Goal: Task Accomplishment & Management: Use online tool/utility

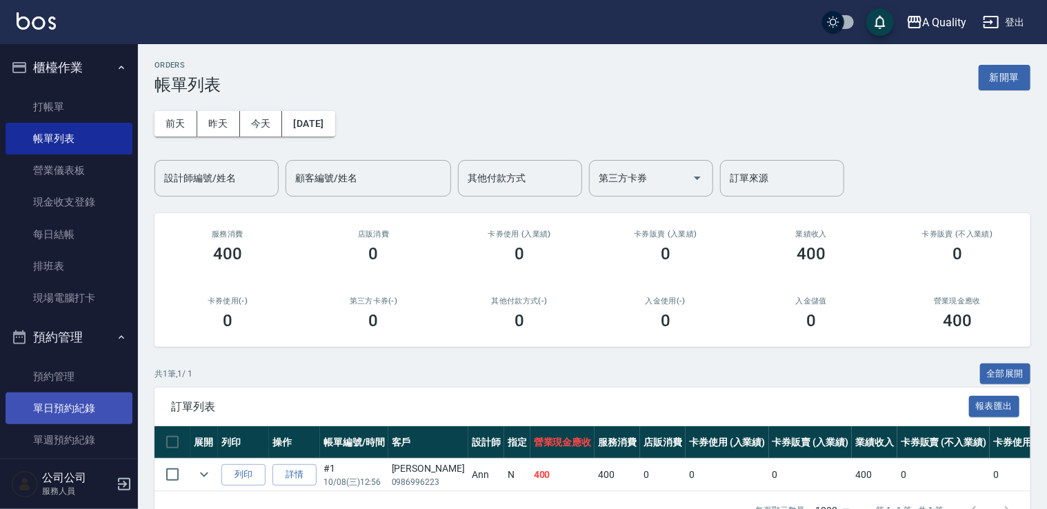
drag, startPoint x: 71, startPoint y: 410, endPoint x: 75, endPoint y: 397, distance: 13.6
click at [71, 410] on link "單日預約紀錄" at bounding box center [69, 409] width 127 height 32
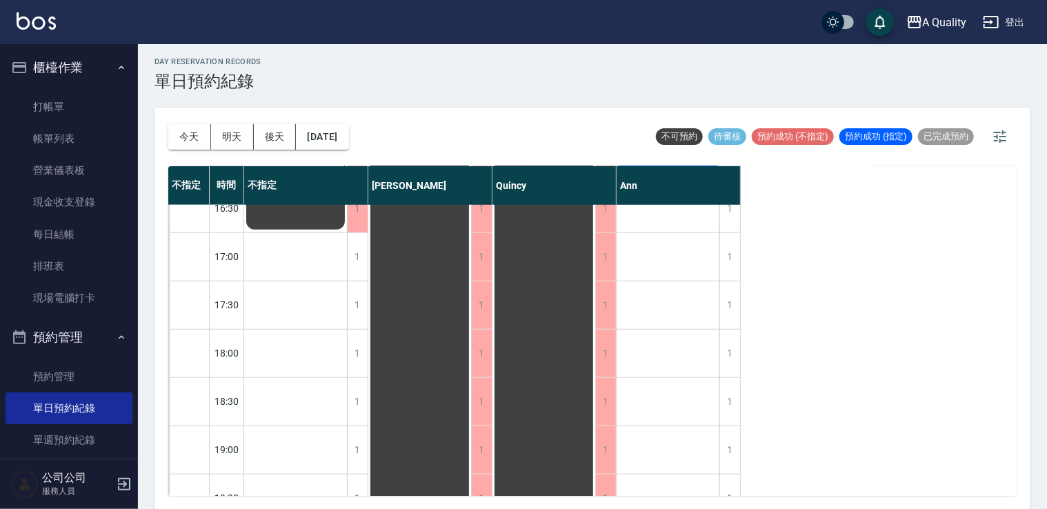
scroll to position [520, 0]
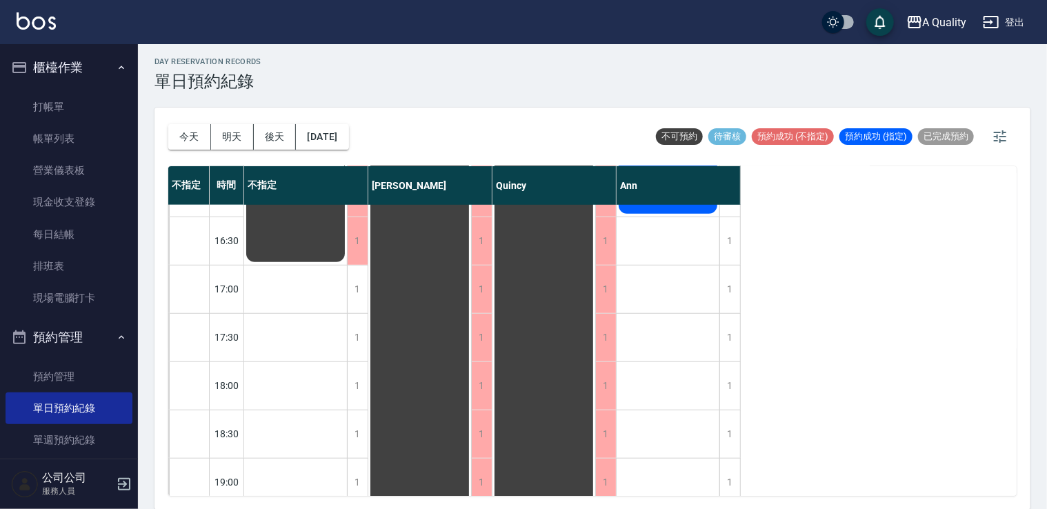
drag, startPoint x: 81, startPoint y: 135, endPoint x: 484, endPoint y: 276, distance: 427.0
click at [79, 134] on link "帳單列表" at bounding box center [69, 139] width 127 height 32
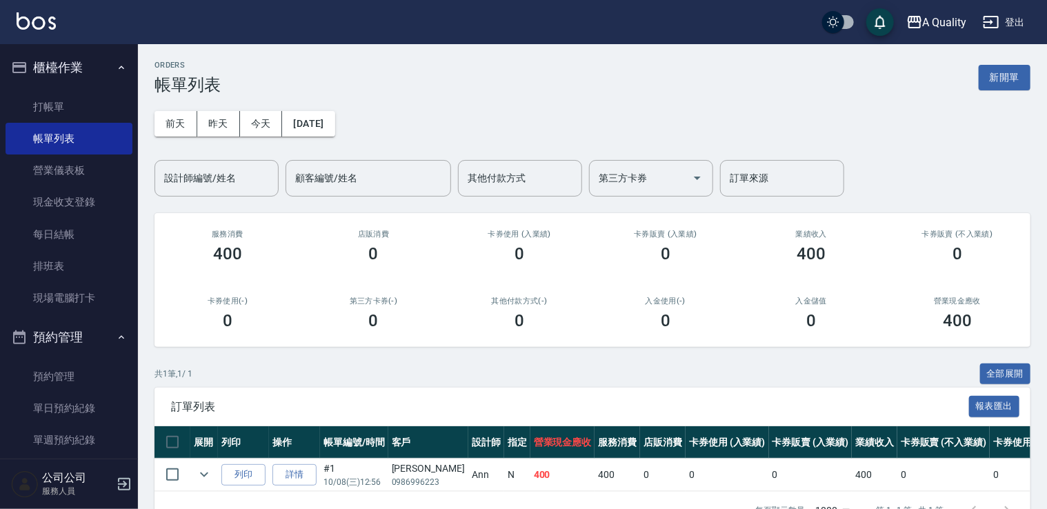
scroll to position [46, 0]
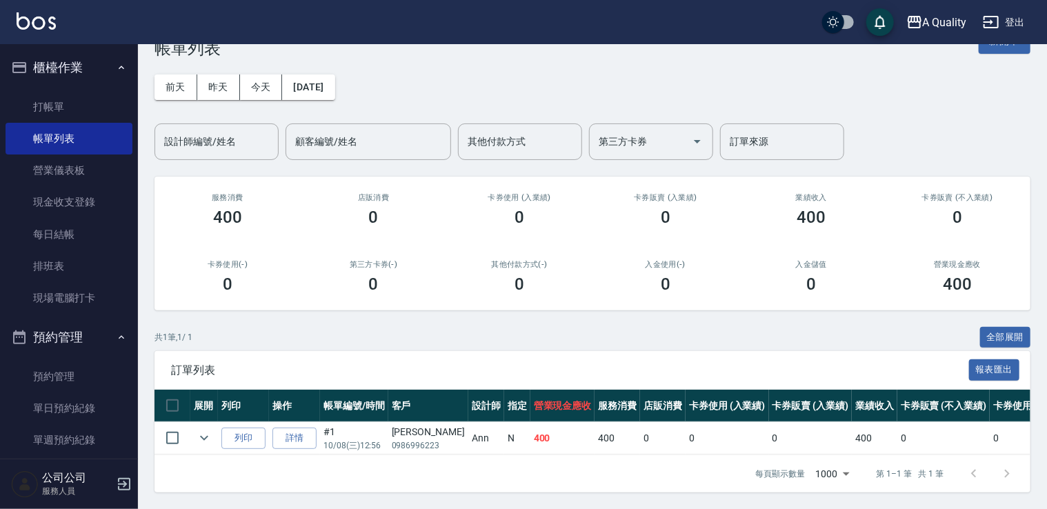
drag, startPoint x: 70, startPoint y: 407, endPoint x: 137, endPoint y: 382, distance: 71.6
click at [70, 407] on link "單日預約紀錄" at bounding box center [69, 409] width 127 height 32
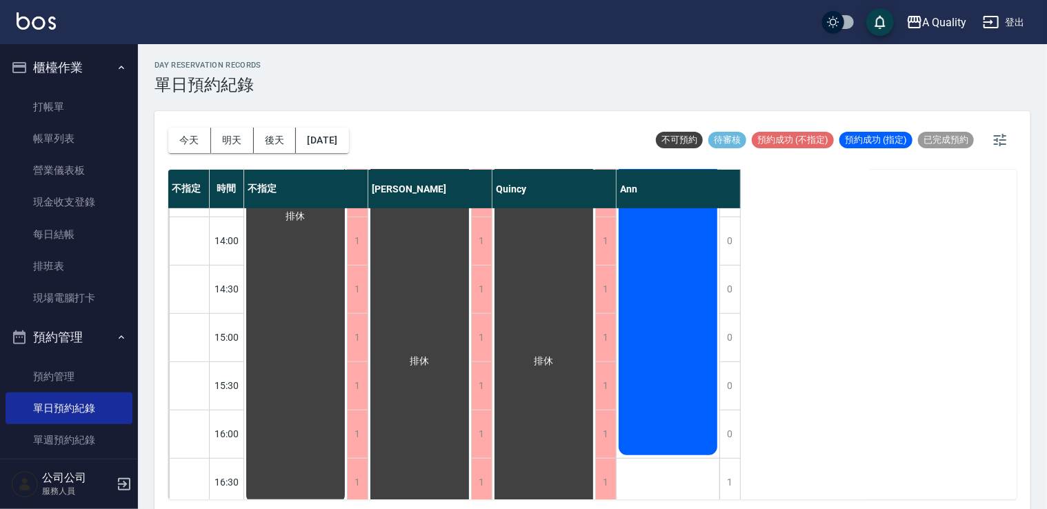
scroll to position [276, 0]
click at [667, 296] on div "詹于萱 韓式燙髮、單色染髮" at bounding box center [668, 198] width 103 height 530
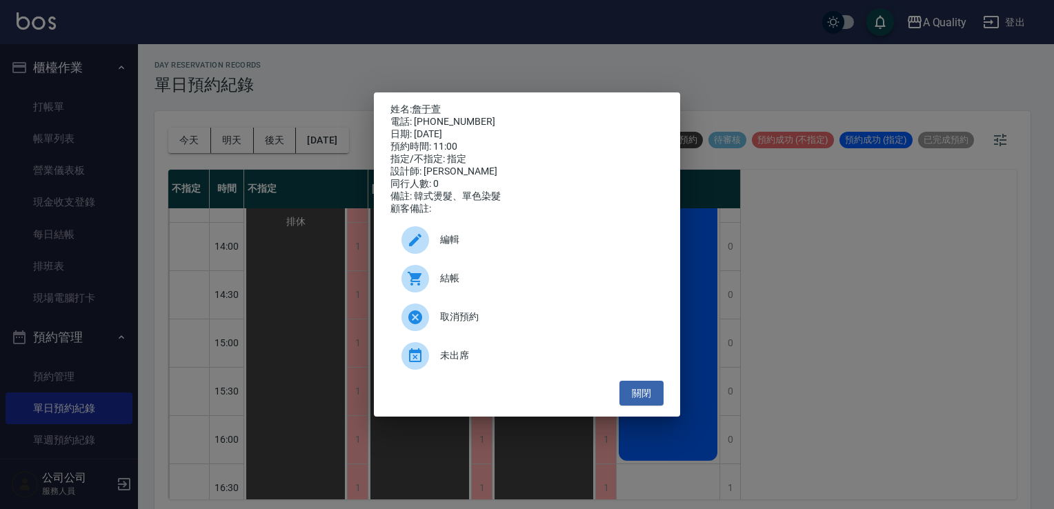
click at [448, 279] on span "結帳" at bounding box center [546, 278] width 213 height 14
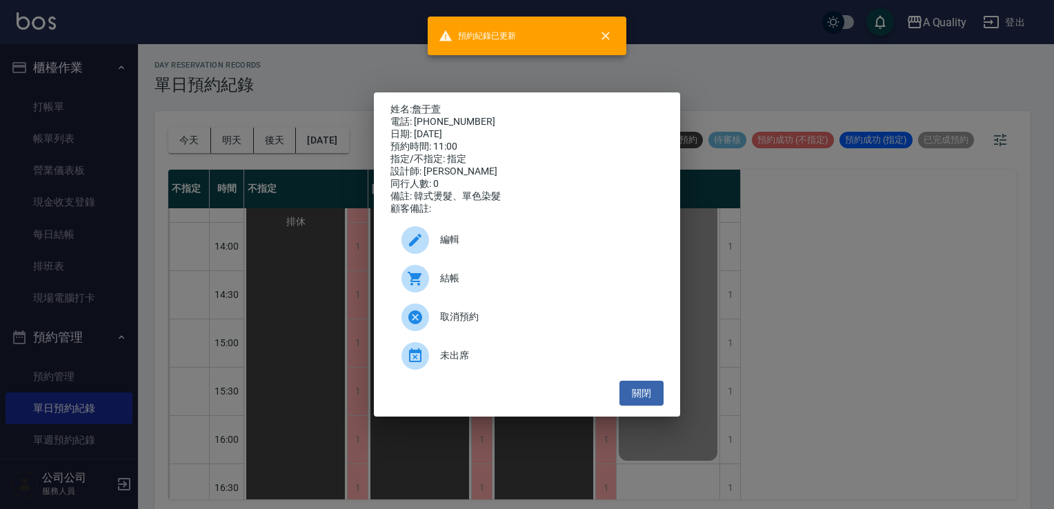
click at [626, 417] on div "姓名: 詹于萱 電話: 0976325608 日期: 2025/10/08 預約時間: 11:00 指定/不指定: 指定 設計師: Ann 同行人數: 0 備…" at bounding box center [527, 254] width 306 height 325
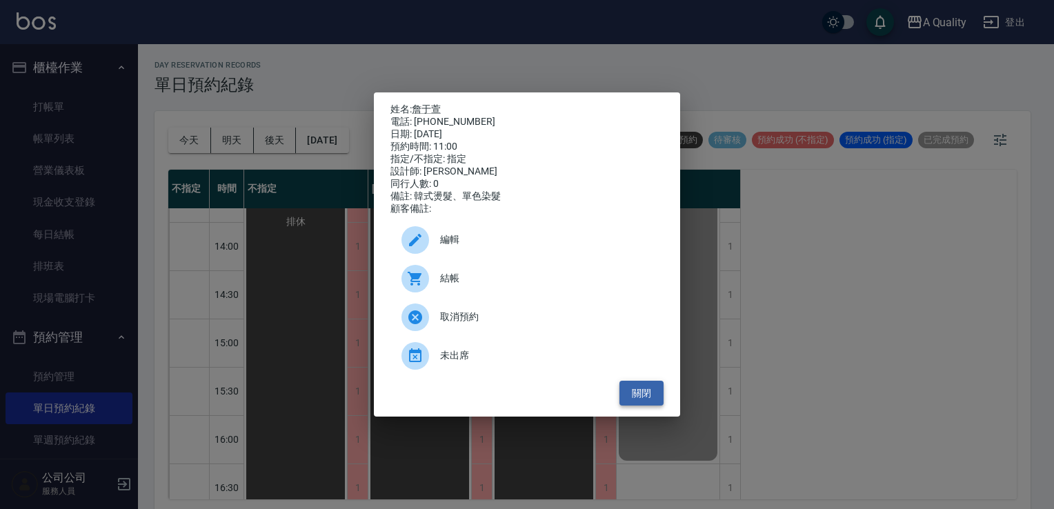
click at [639, 396] on button "關閉" at bounding box center [642, 394] width 44 height 26
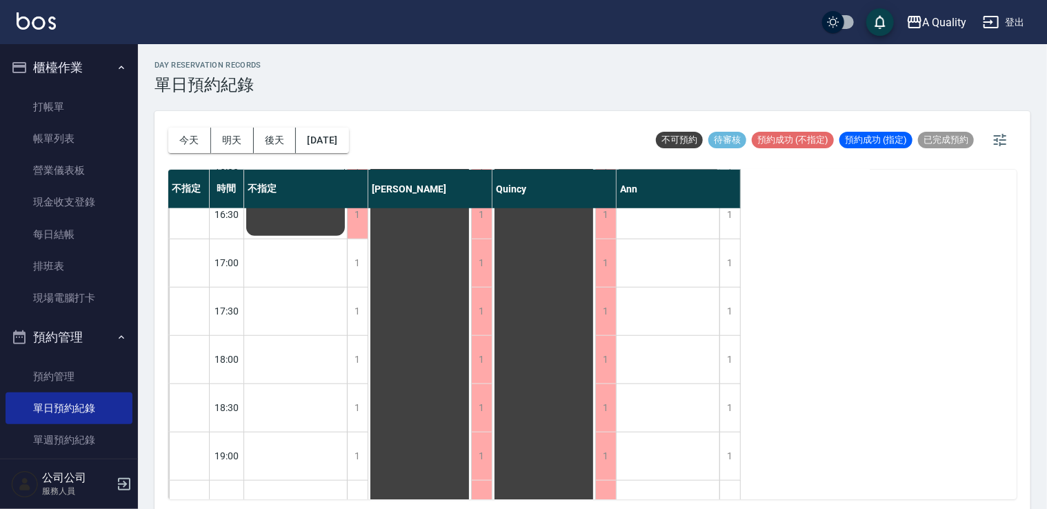
scroll to position [520, 0]
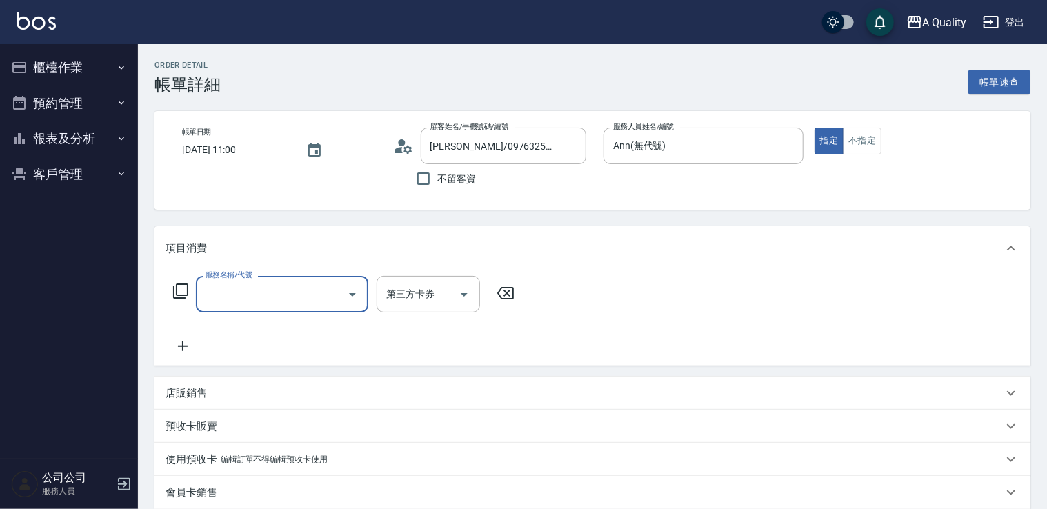
click at [278, 294] on input "服務名稱/代號" at bounding box center [271, 294] width 139 height 24
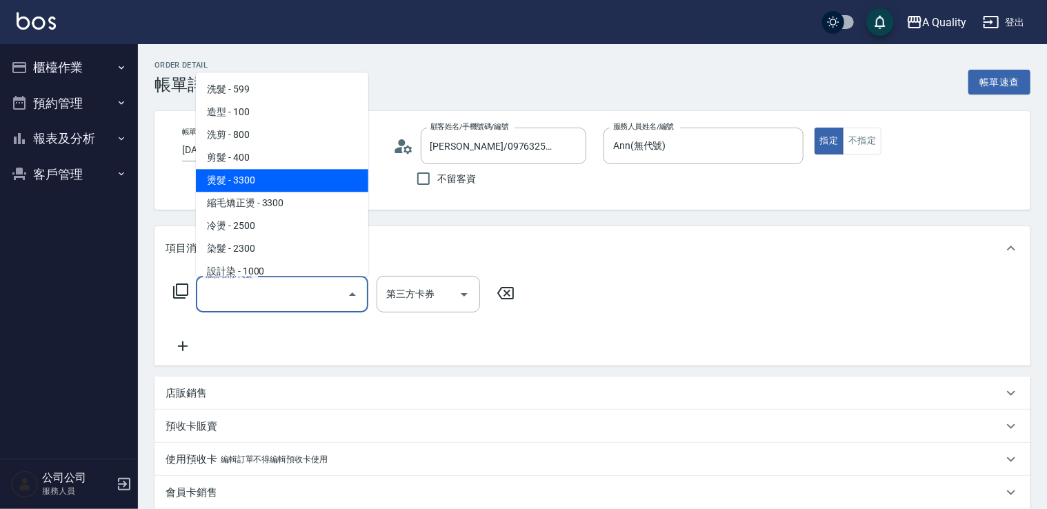
click at [264, 175] on span "燙髮 - 3300" at bounding box center [282, 180] width 172 height 23
type input "燙髮(301)"
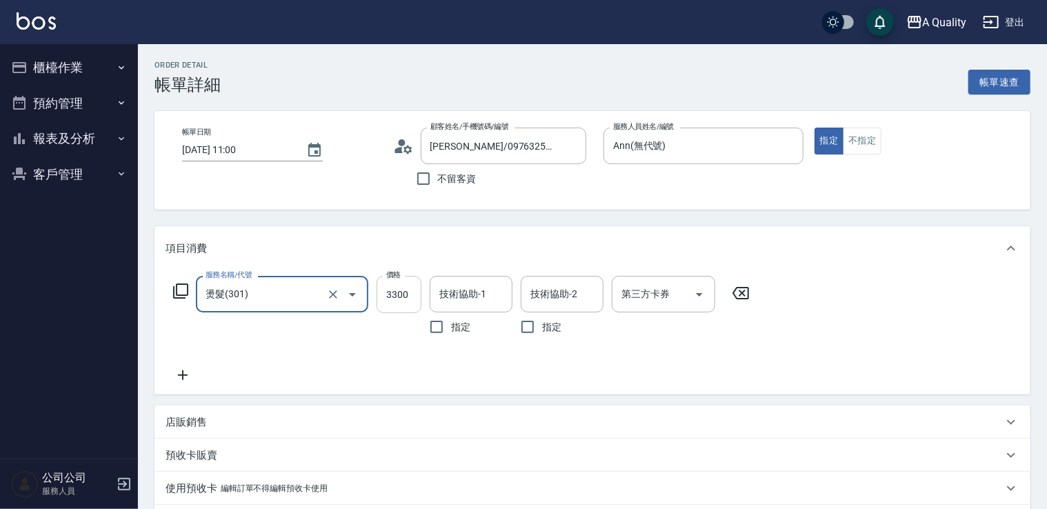
click at [404, 289] on input "3300" at bounding box center [399, 294] width 45 height 37
type input "3840"
click at [483, 291] on input "技術協助-1" at bounding box center [471, 294] width 70 height 24
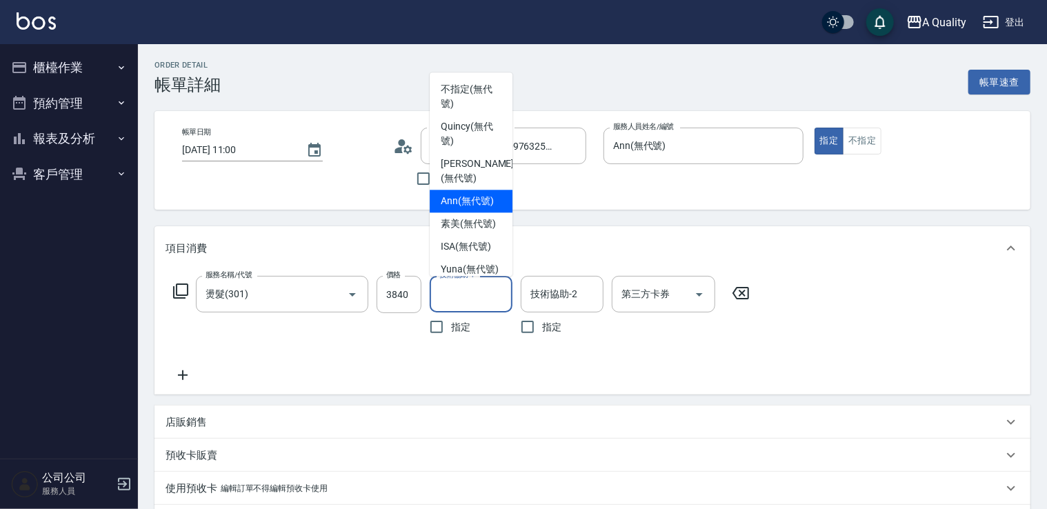
click at [463, 198] on span "Ann (無代號)" at bounding box center [467, 201] width 53 height 14
type input "Ann(無代號)"
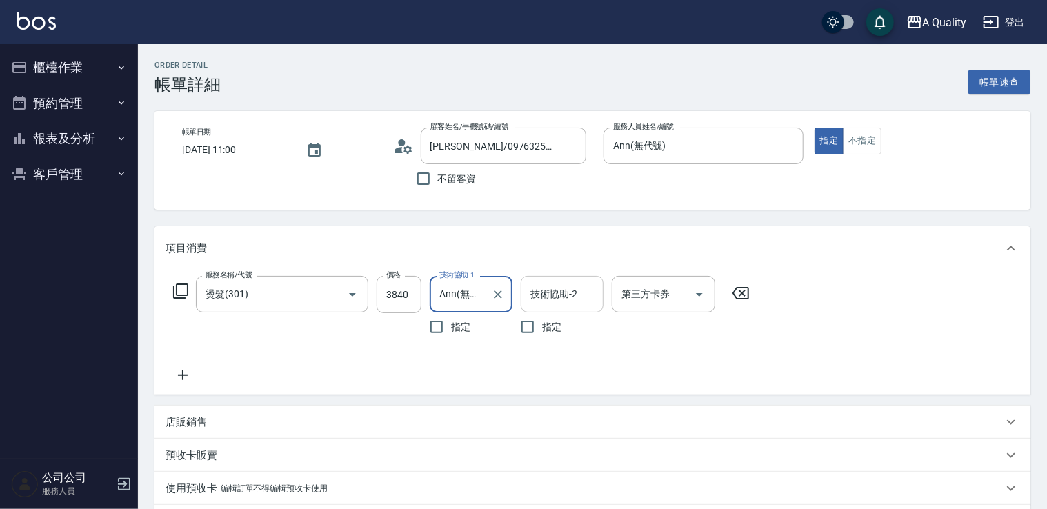
drag, startPoint x: 544, startPoint y: 291, endPoint x: 529, endPoint y: 277, distance: 20.5
click at [544, 291] on div "技術協助-2 技術協助-2" at bounding box center [562, 294] width 83 height 37
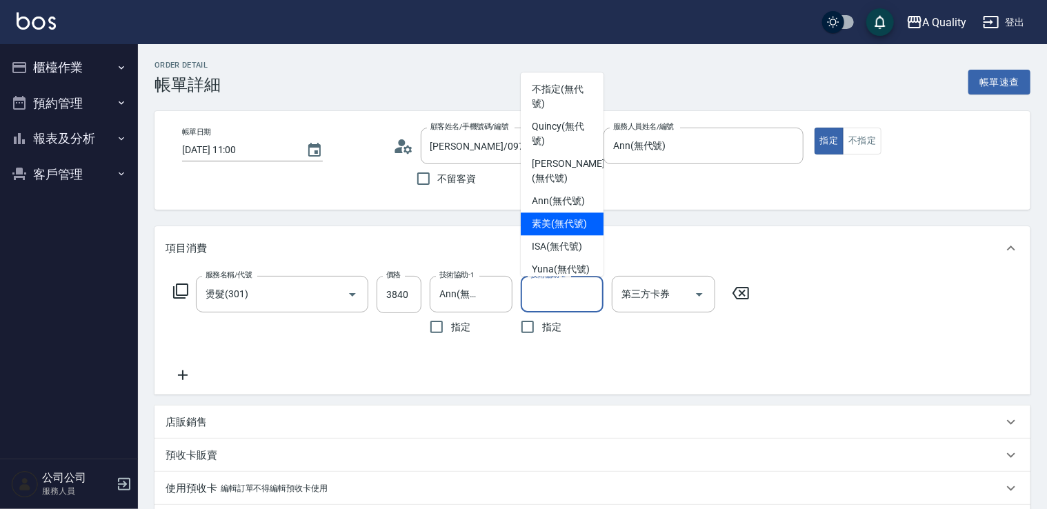
scroll to position [39, 0]
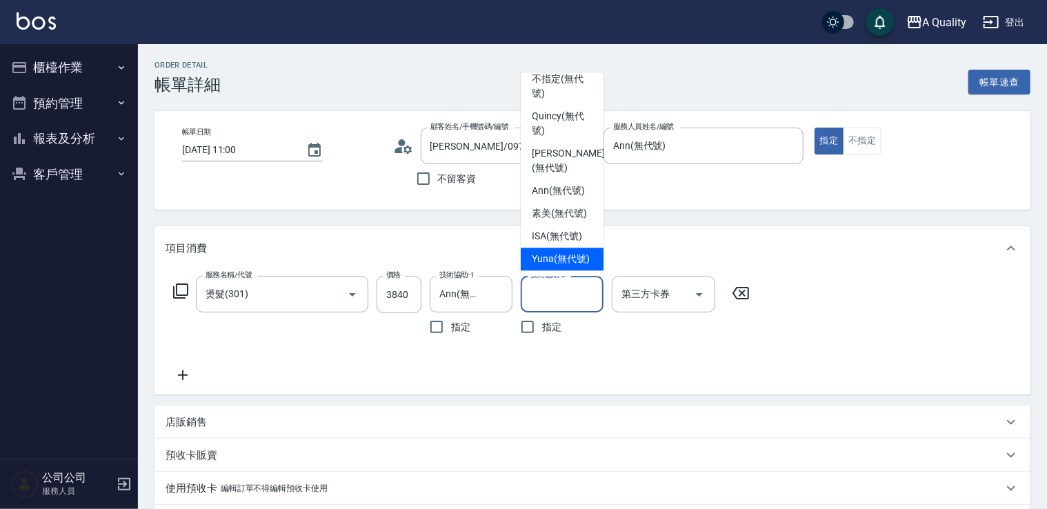
click at [556, 248] on div "Yuna (無代號)" at bounding box center [562, 259] width 83 height 23
type input "Yuna(無代號)"
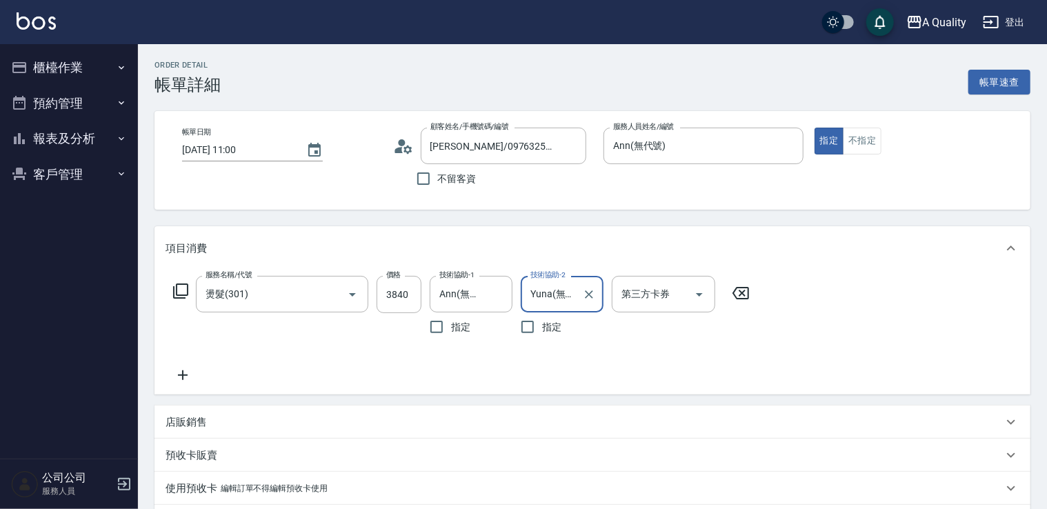
click at [176, 371] on icon at bounding box center [183, 375] width 34 height 17
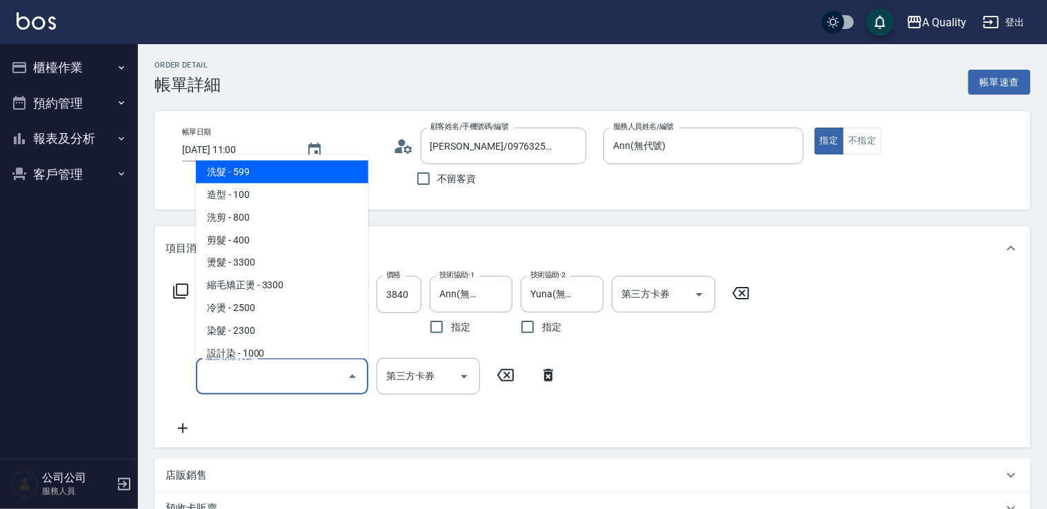
click at [243, 373] on input "服務名稱/代號" at bounding box center [271, 376] width 139 height 24
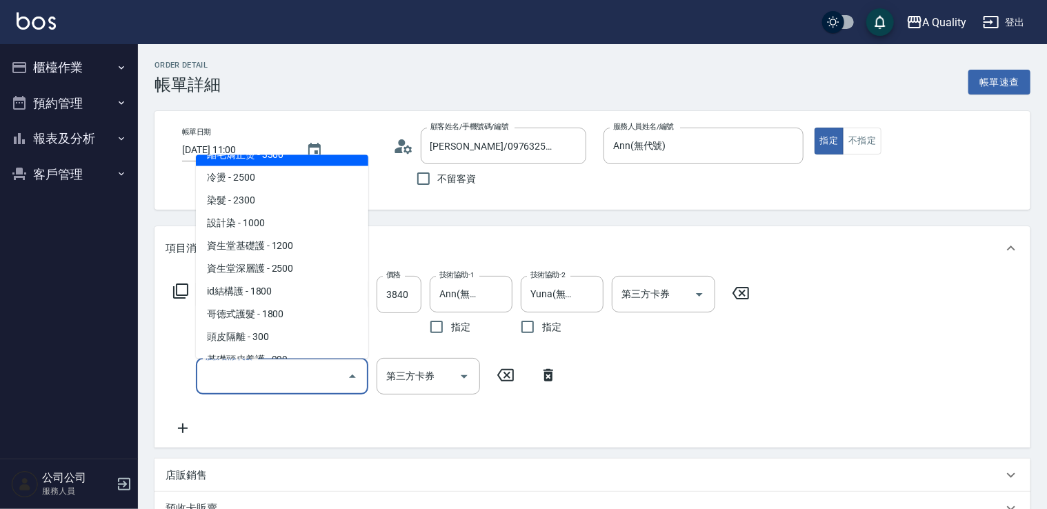
scroll to position [138, 0]
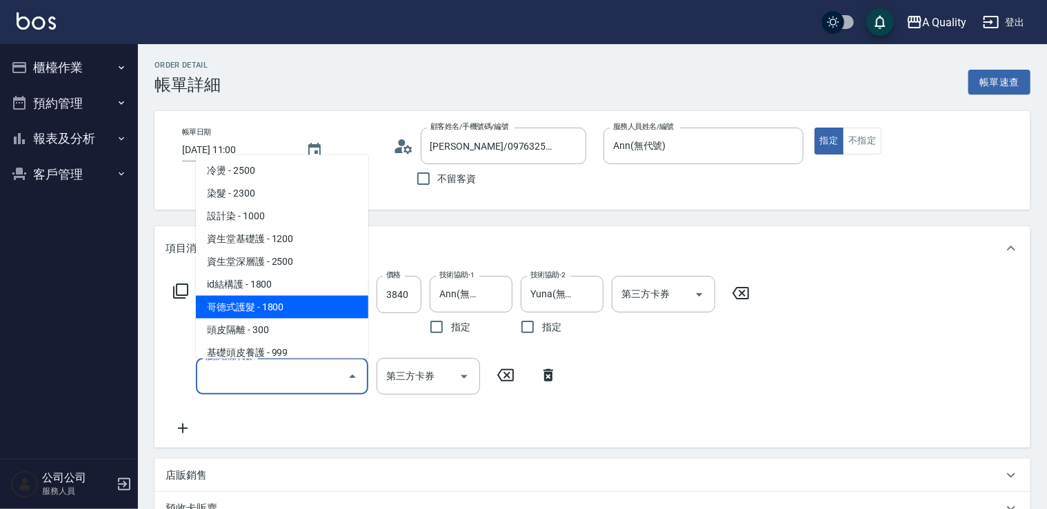
click at [288, 309] on span "哥德式護髮 - 1800" at bounding box center [282, 306] width 172 height 23
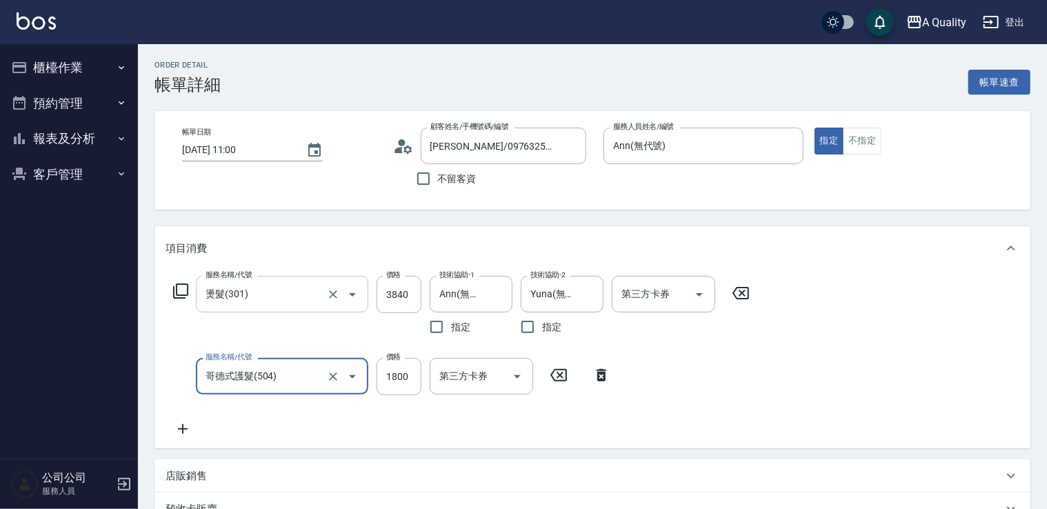
type input "哥德式護髮(504)"
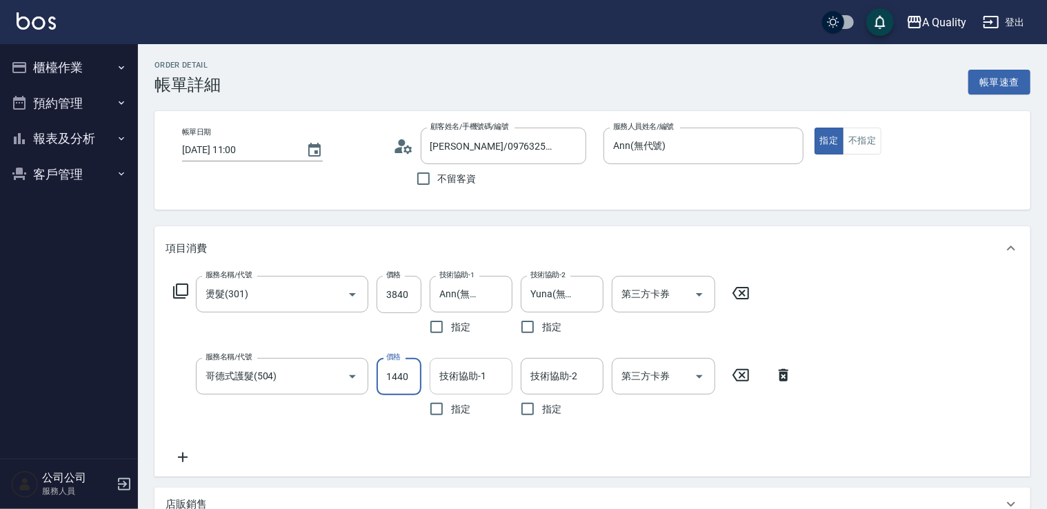
type input "1440"
click at [486, 376] on input "技術協助-1" at bounding box center [471, 376] width 70 height 24
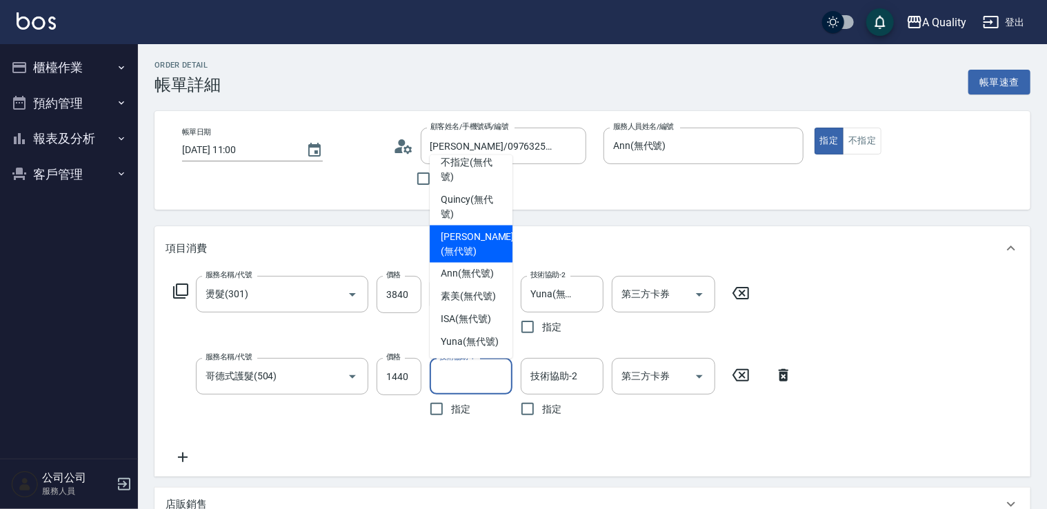
scroll to position [39, 0]
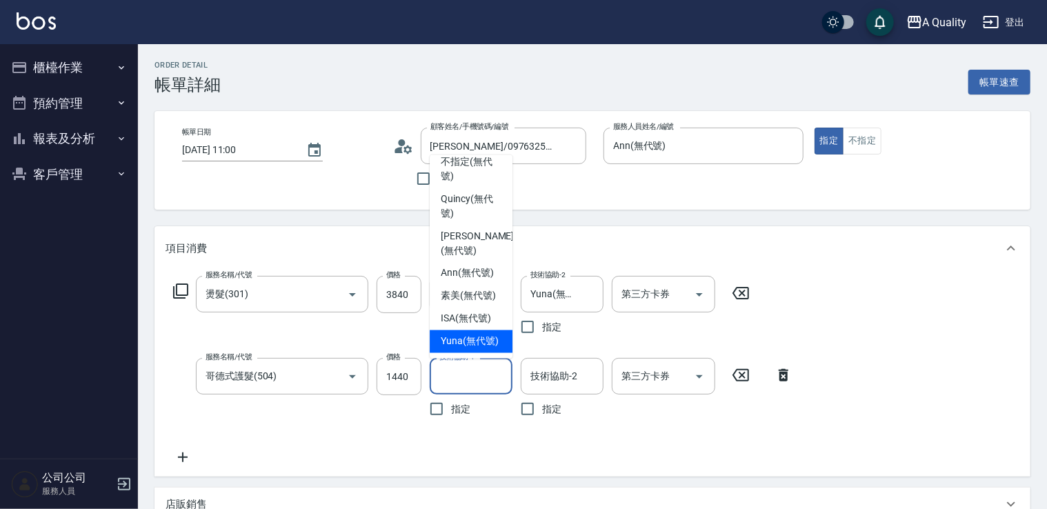
click at [472, 334] on span "Yuna (無代號)" at bounding box center [470, 341] width 58 height 14
type input "Yuna(無代號)"
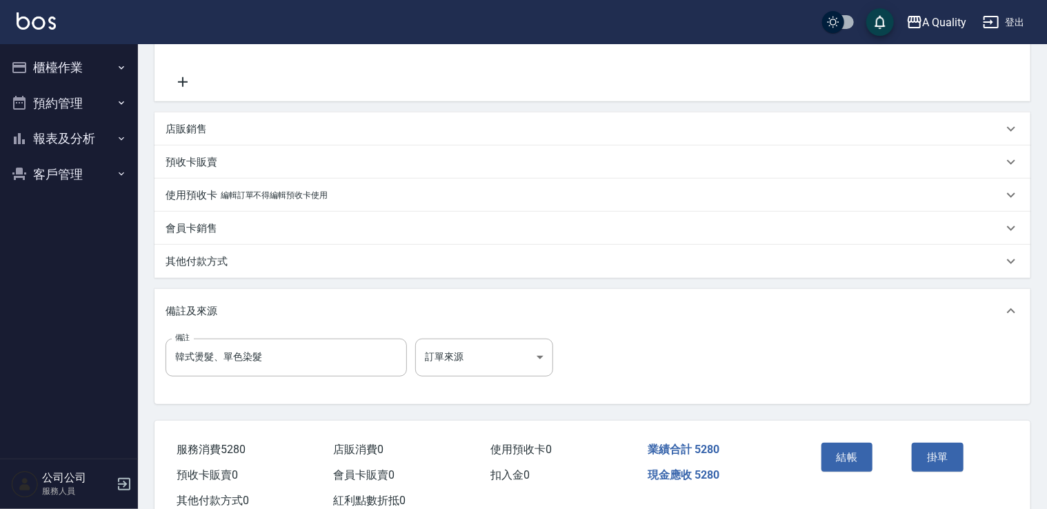
scroll to position [417, 0]
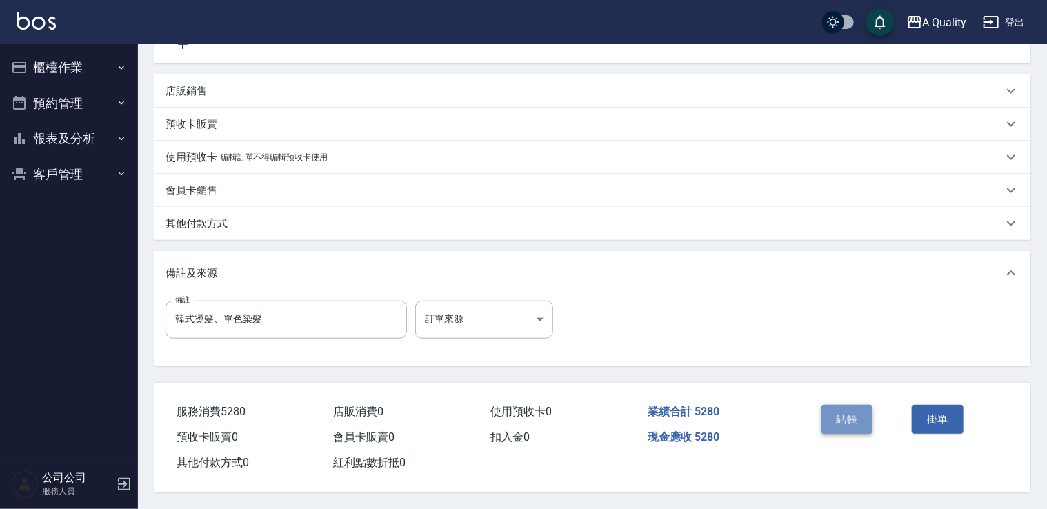
click at [857, 420] on button "結帳" at bounding box center [848, 419] width 52 height 29
